Goal: Task Accomplishment & Management: Use online tool/utility

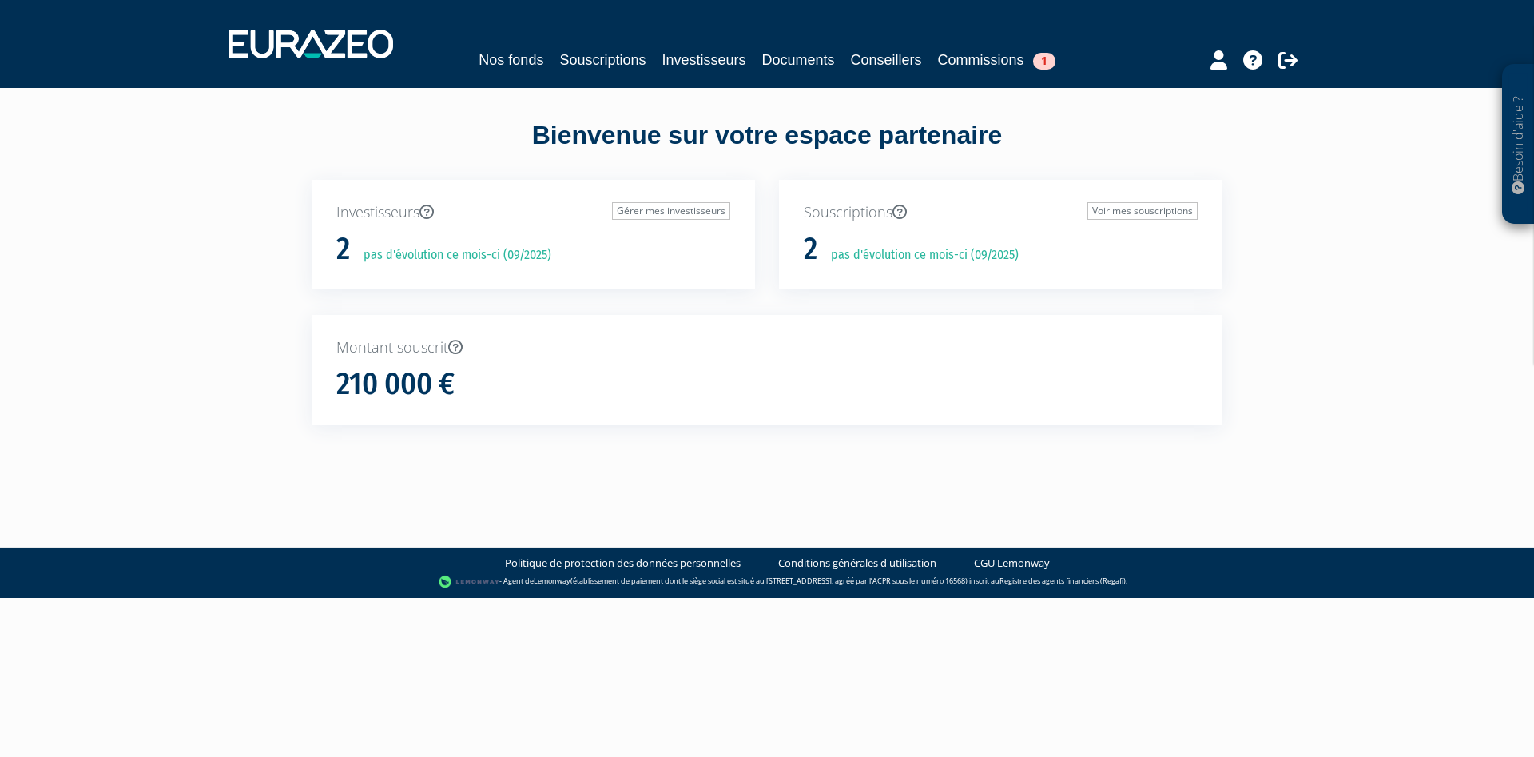
click at [1059, 66] on div "Nos fonds Souscriptions Investisseurs Documents Conseillers Commissions 1" at bounding box center [766, 60] width 734 height 22
click at [1047, 64] on span "1" at bounding box center [1044, 61] width 22 height 17
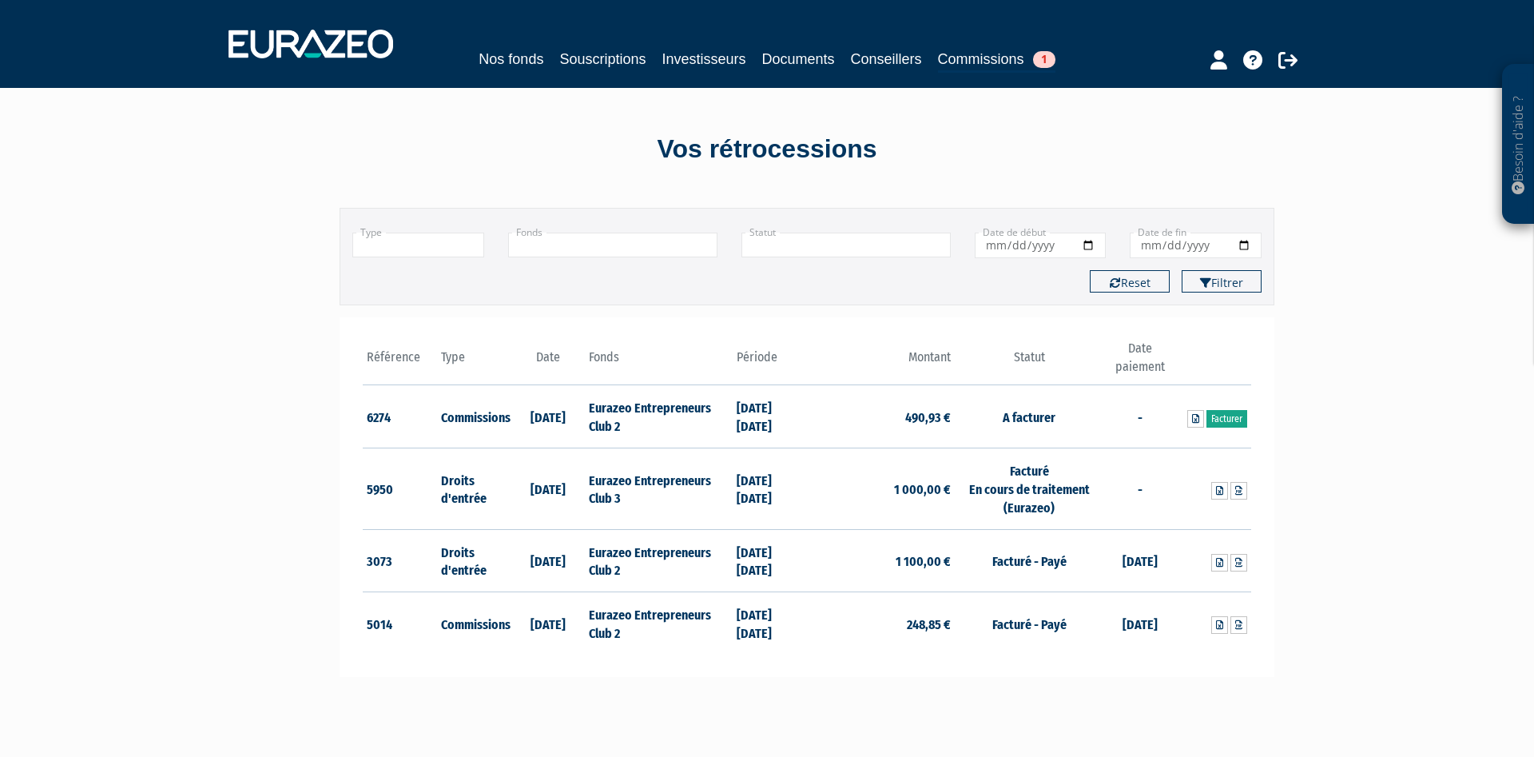
click at [1232, 416] on link "Facturer" at bounding box center [1226, 419] width 41 height 18
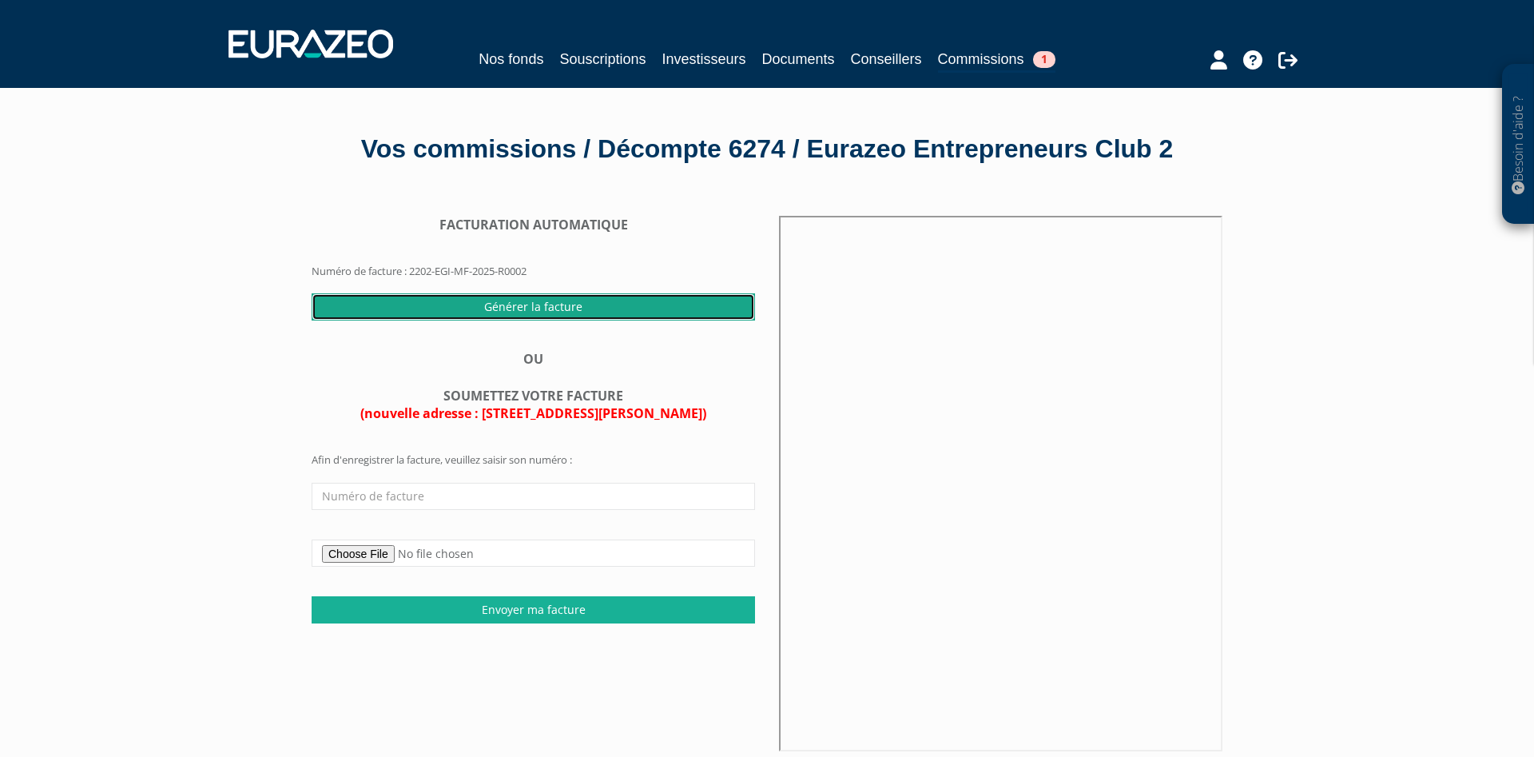
click at [509, 320] on input "Générer la facture" at bounding box center [533, 306] width 443 height 27
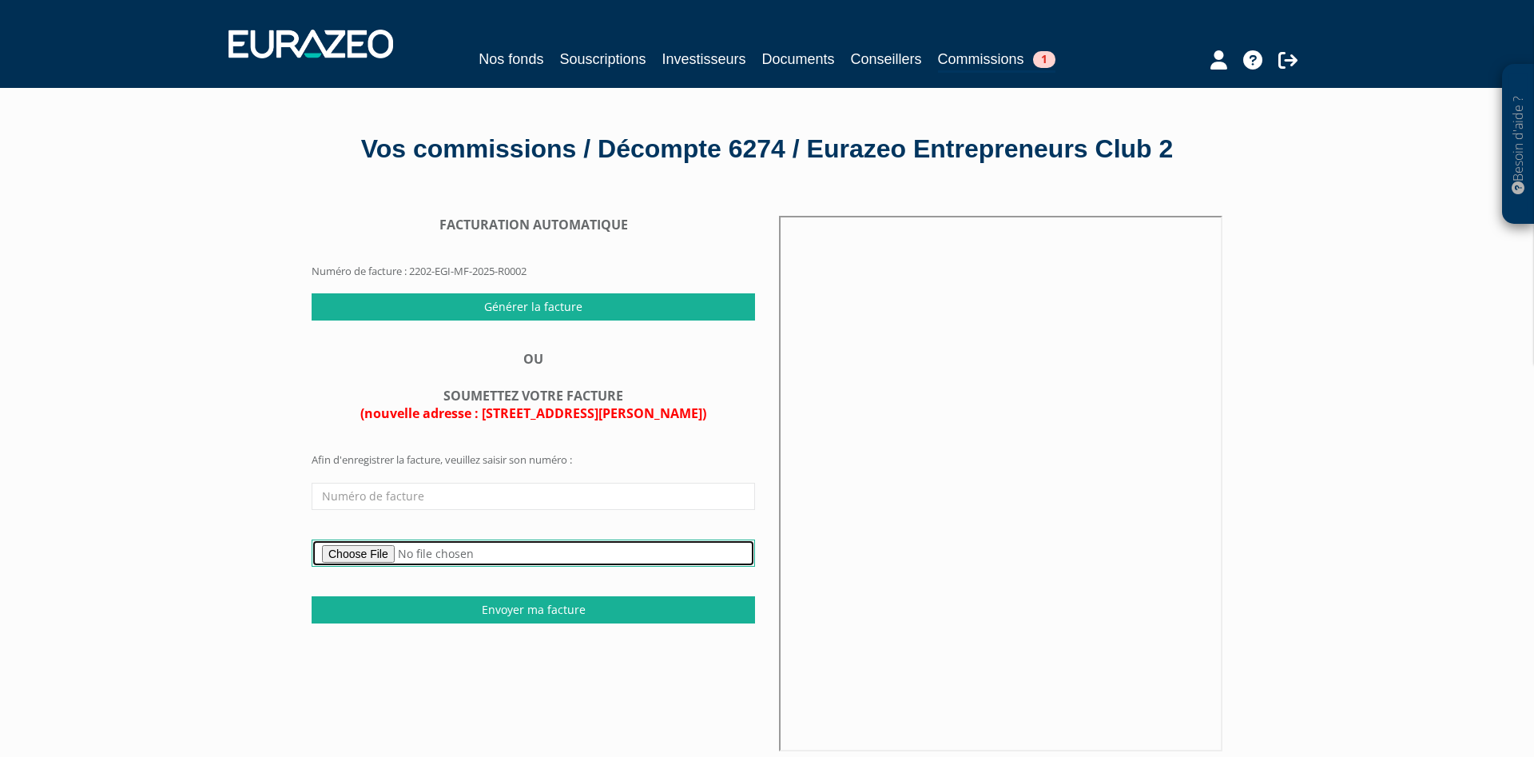
click at [371, 566] on input "file" at bounding box center [533, 552] width 443 height 27
type input "C:\fakepath\220- 403400 EURAZEO.pdf"
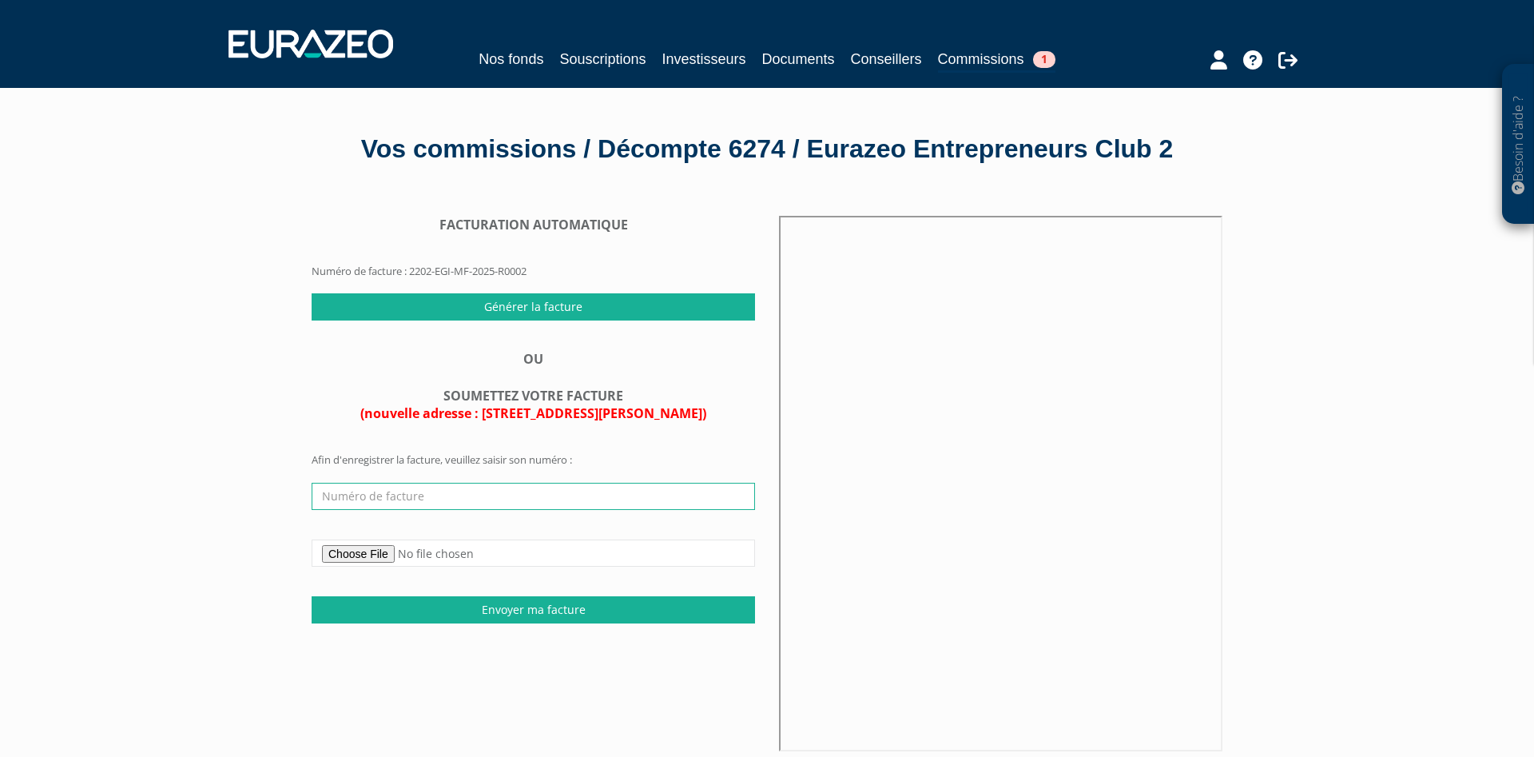
click at [416, 510] on input "text" at bounding box center [533, 496] width 443 height 27
type input "220"
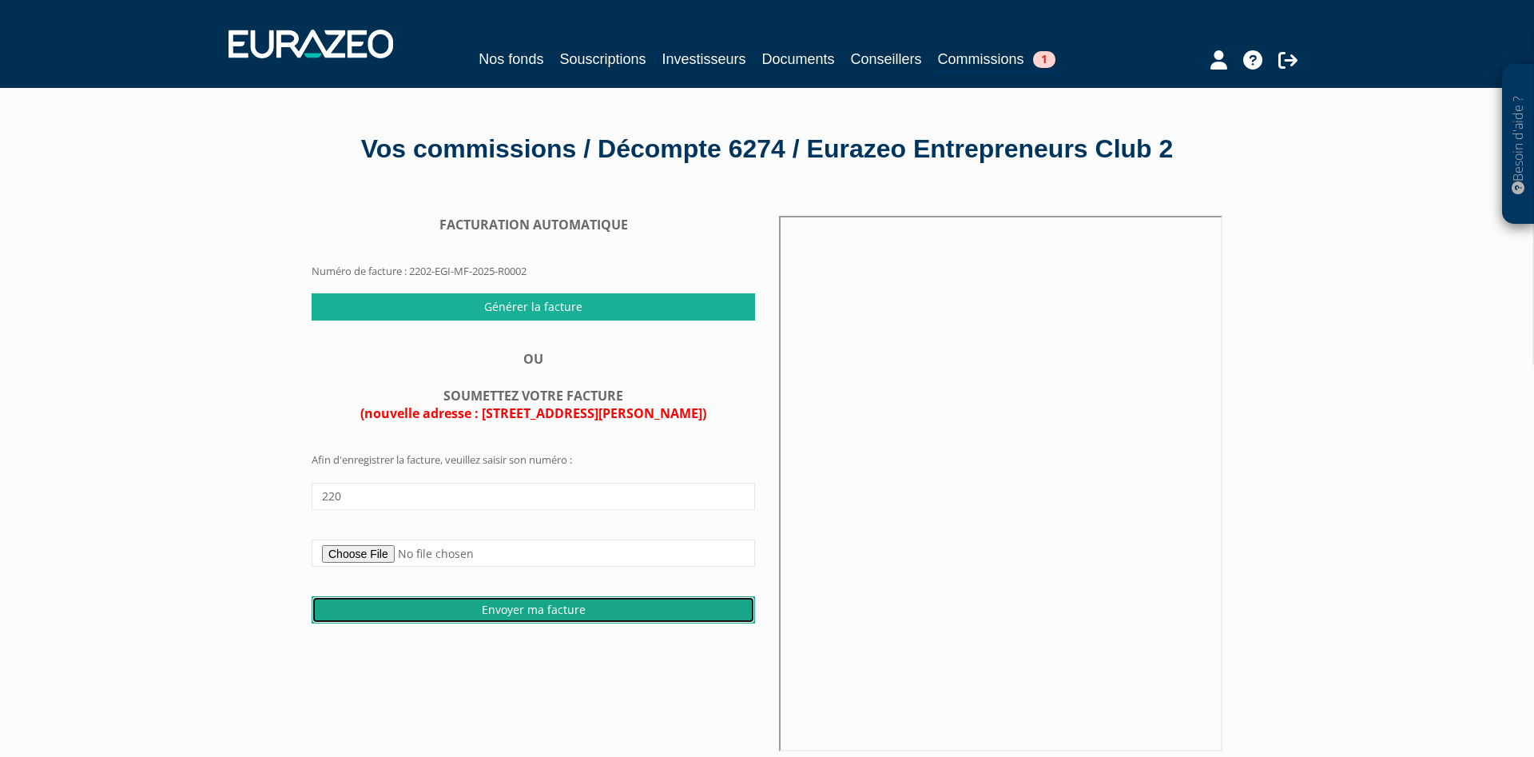
click at [491, 623] on input "Envoyer ma facture" at bounding box center [533, 609] width 443 height 27
